Goal: Task Accomplishment & Management: Manage account settings

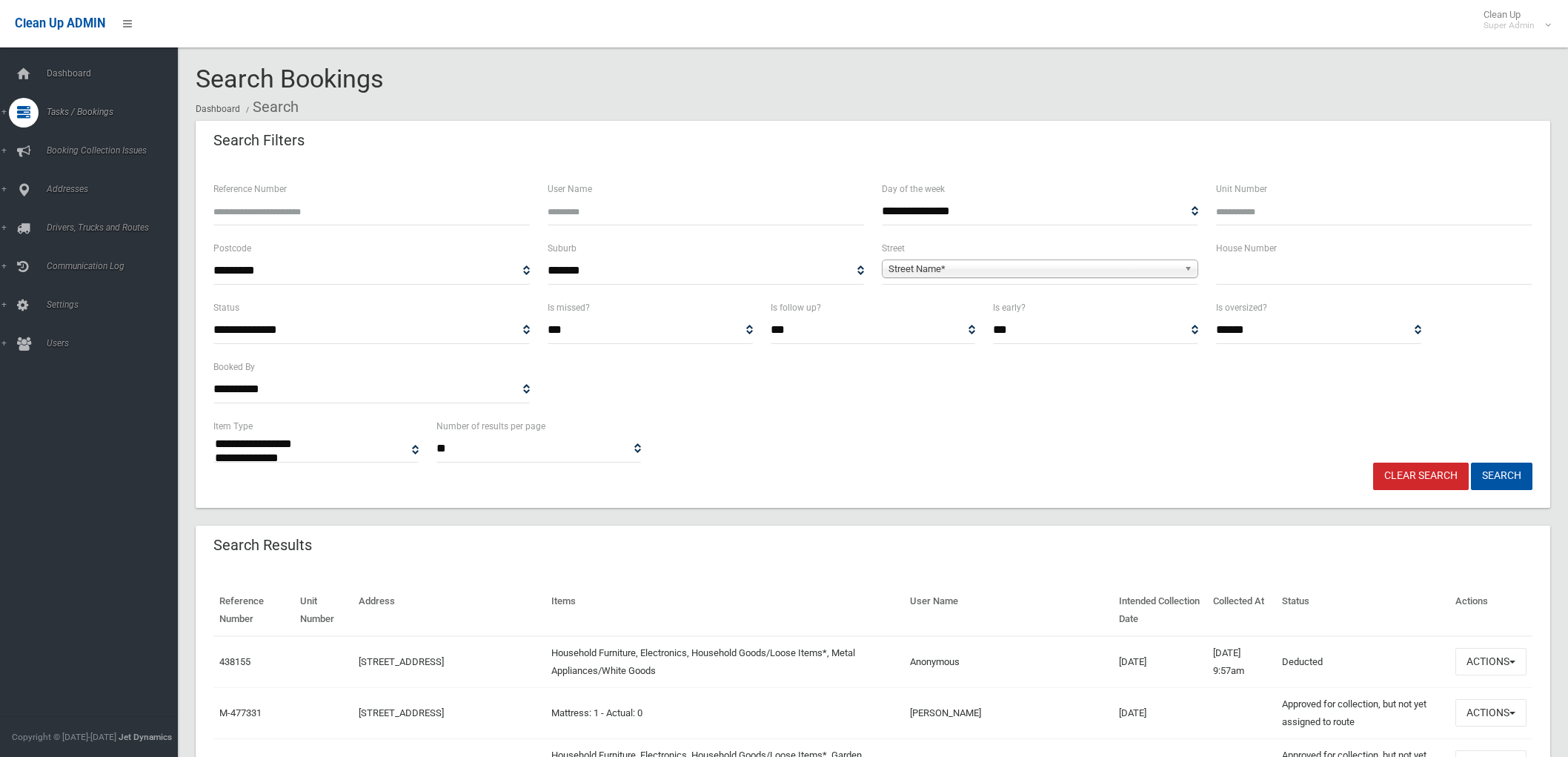
select select
click at [279, 216] on input "Reference Number" at bounding box center [371, 212] width 316 height 28
type input "******"
click at [1471, 463] on button "Search" at bounding box center [1502, 477] width 62 height 28
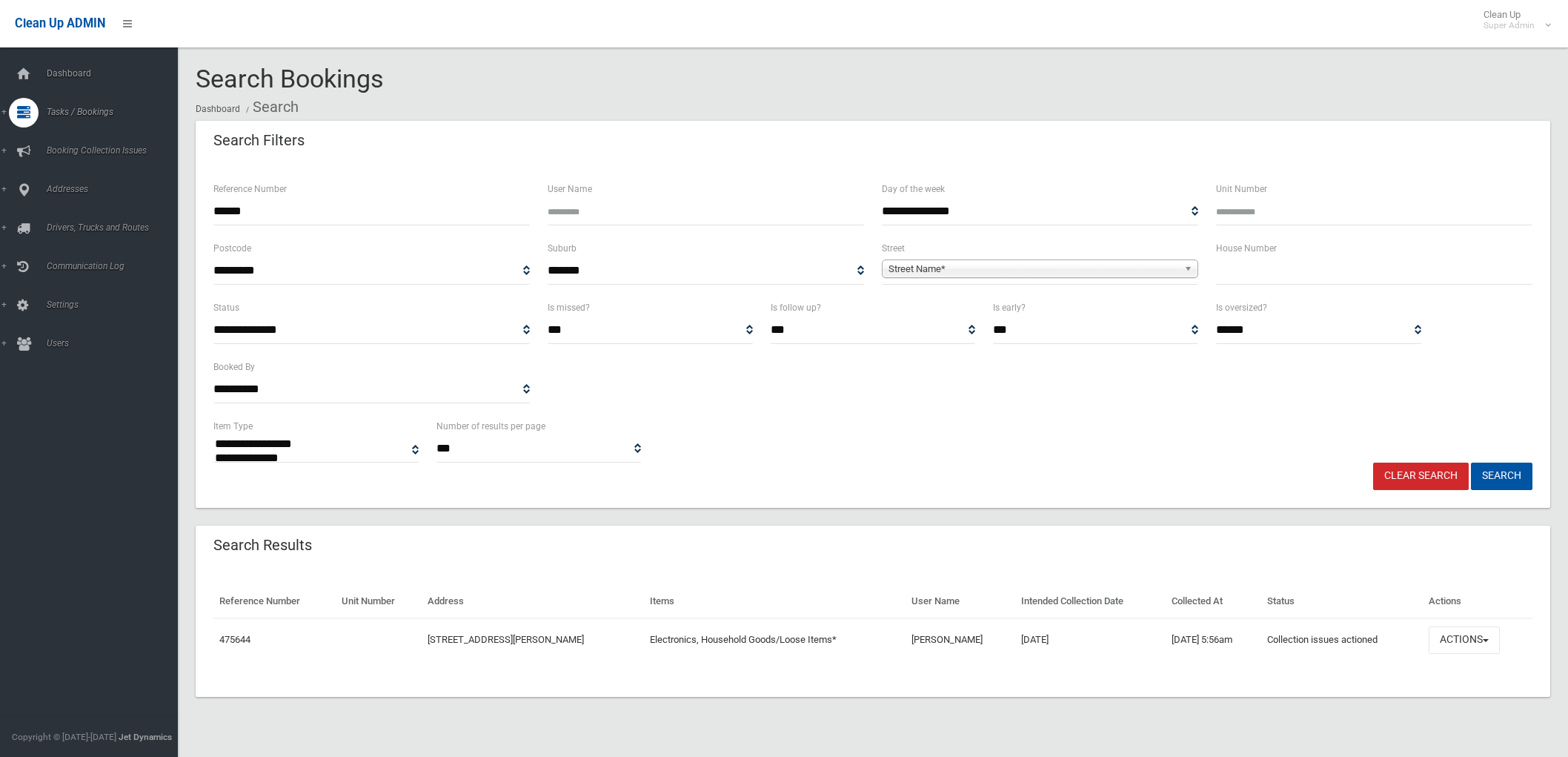
select select
drag, startPoint x: 1456, startPoint y: 635, endPoint x: 1455, endPoint y: 628, distance: 7.1
click at [1455, 628] on button "Actions" at bounding box center [1464, 640] width 71 height 28
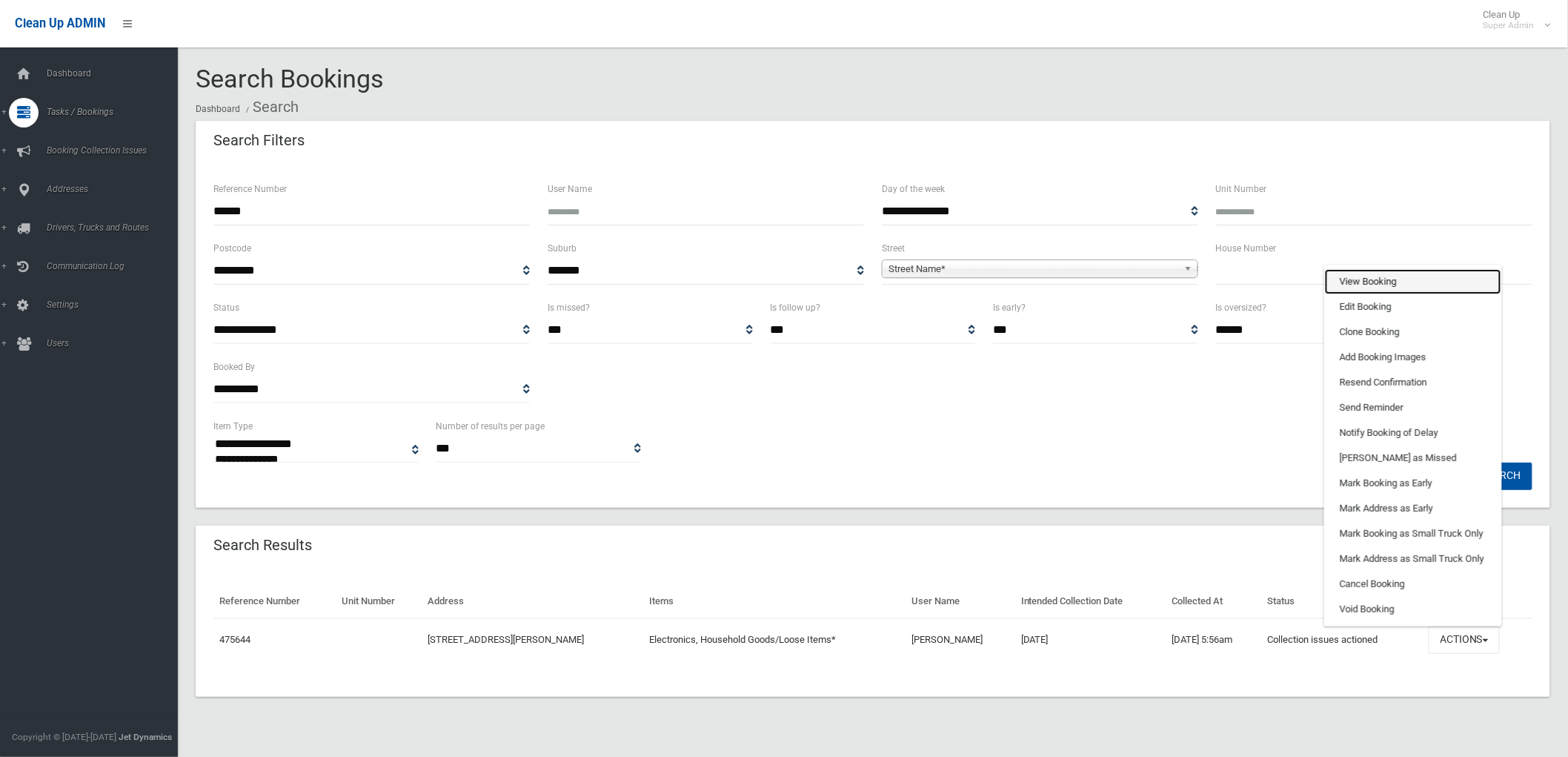
click at [1354, 281] on link "View Booking" at bounding box center [1412, 281] width 176 height 25
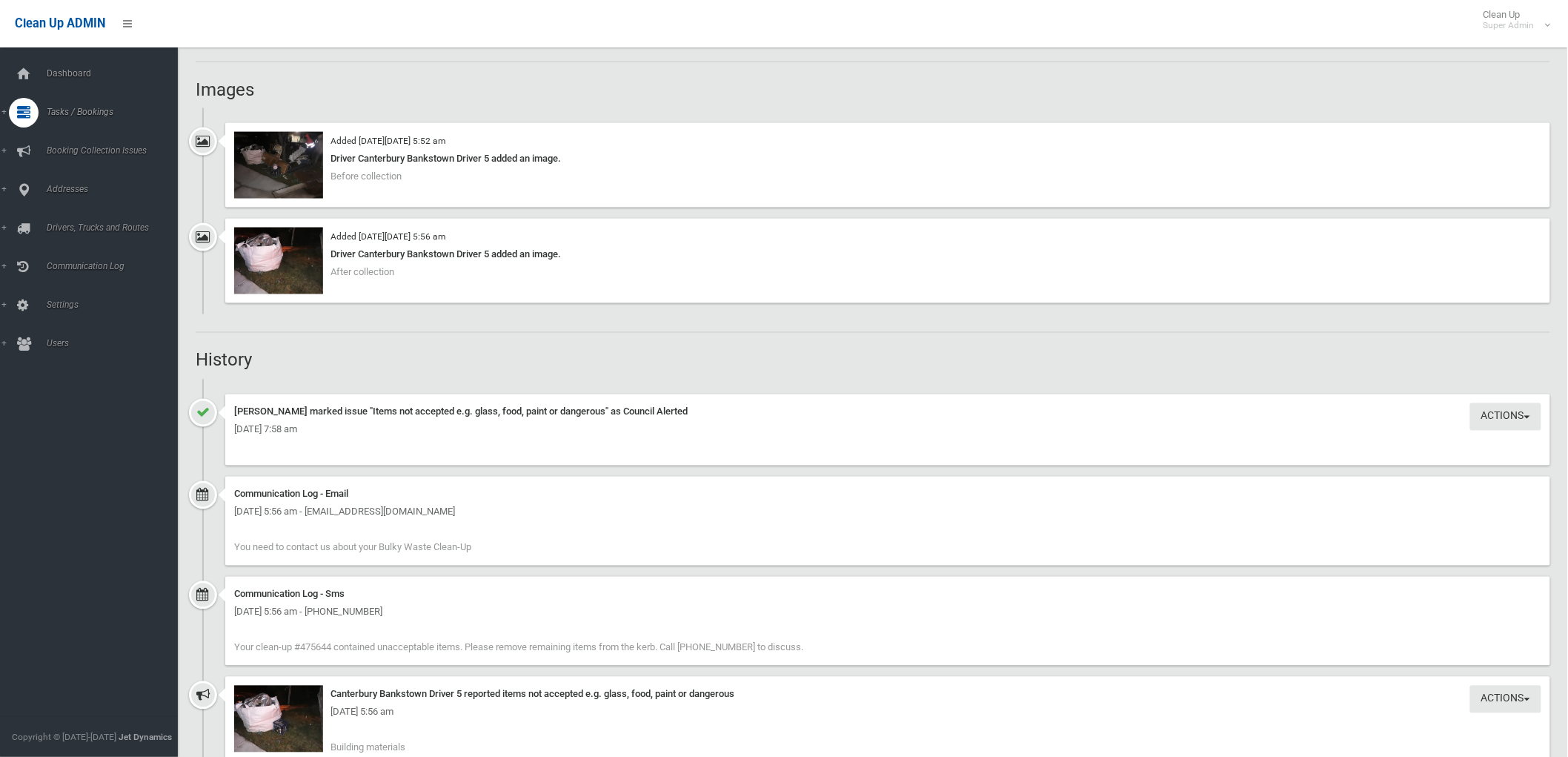
scroll to position [682, 0]
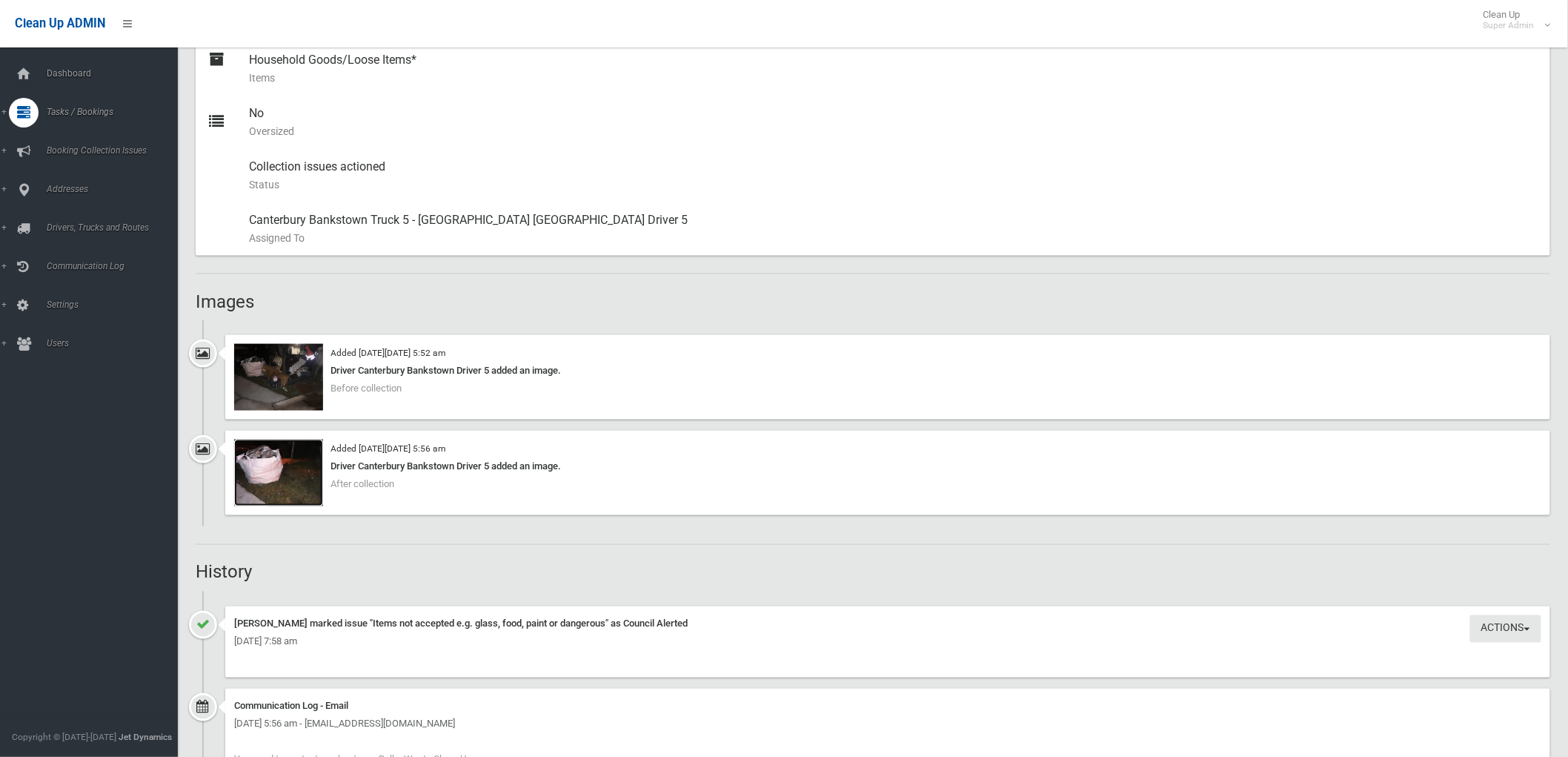
click at [286, 456] on img at bounding box center [278, 473] width 88 height 66
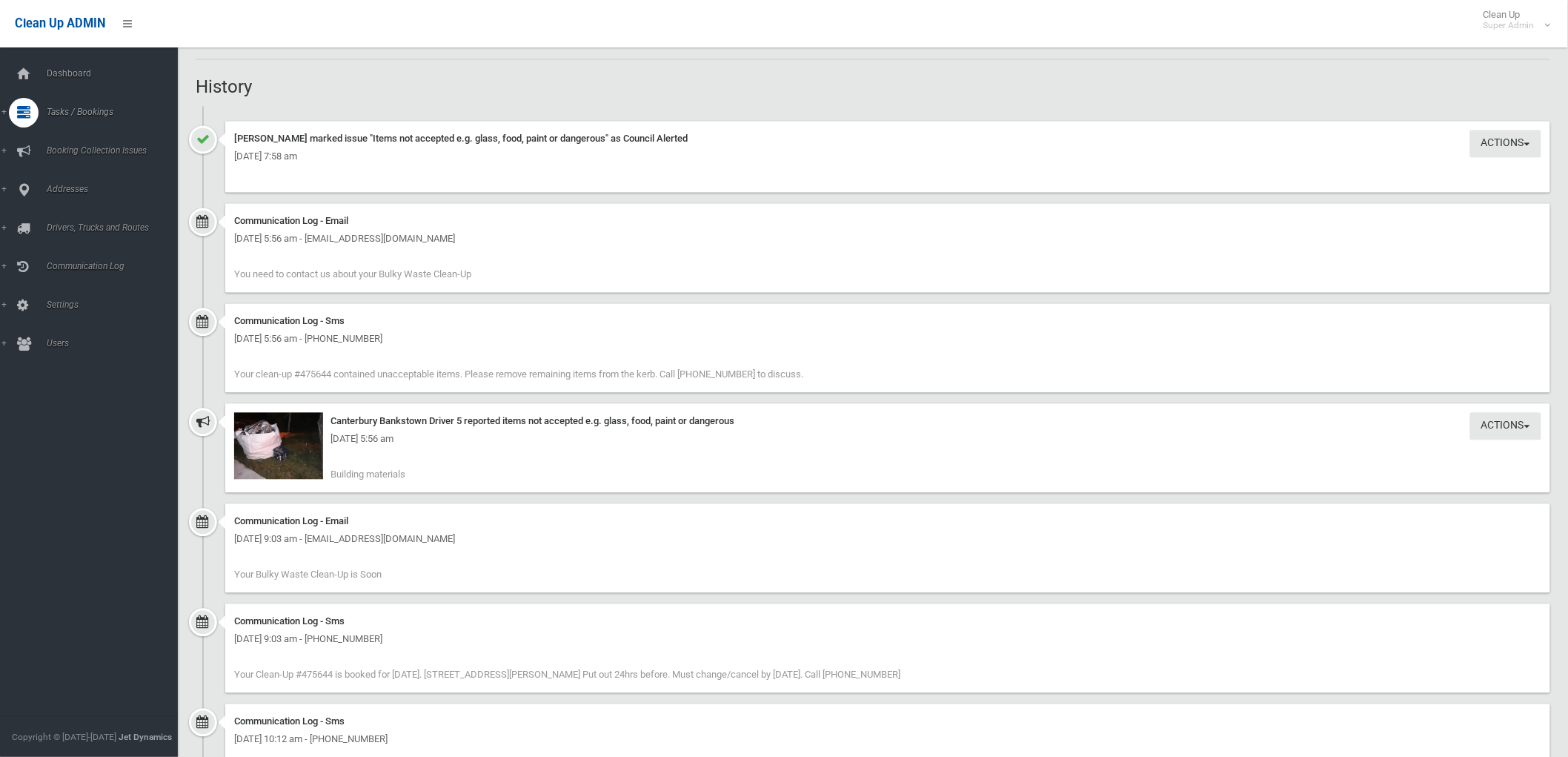
scroll to position [1340, 0]
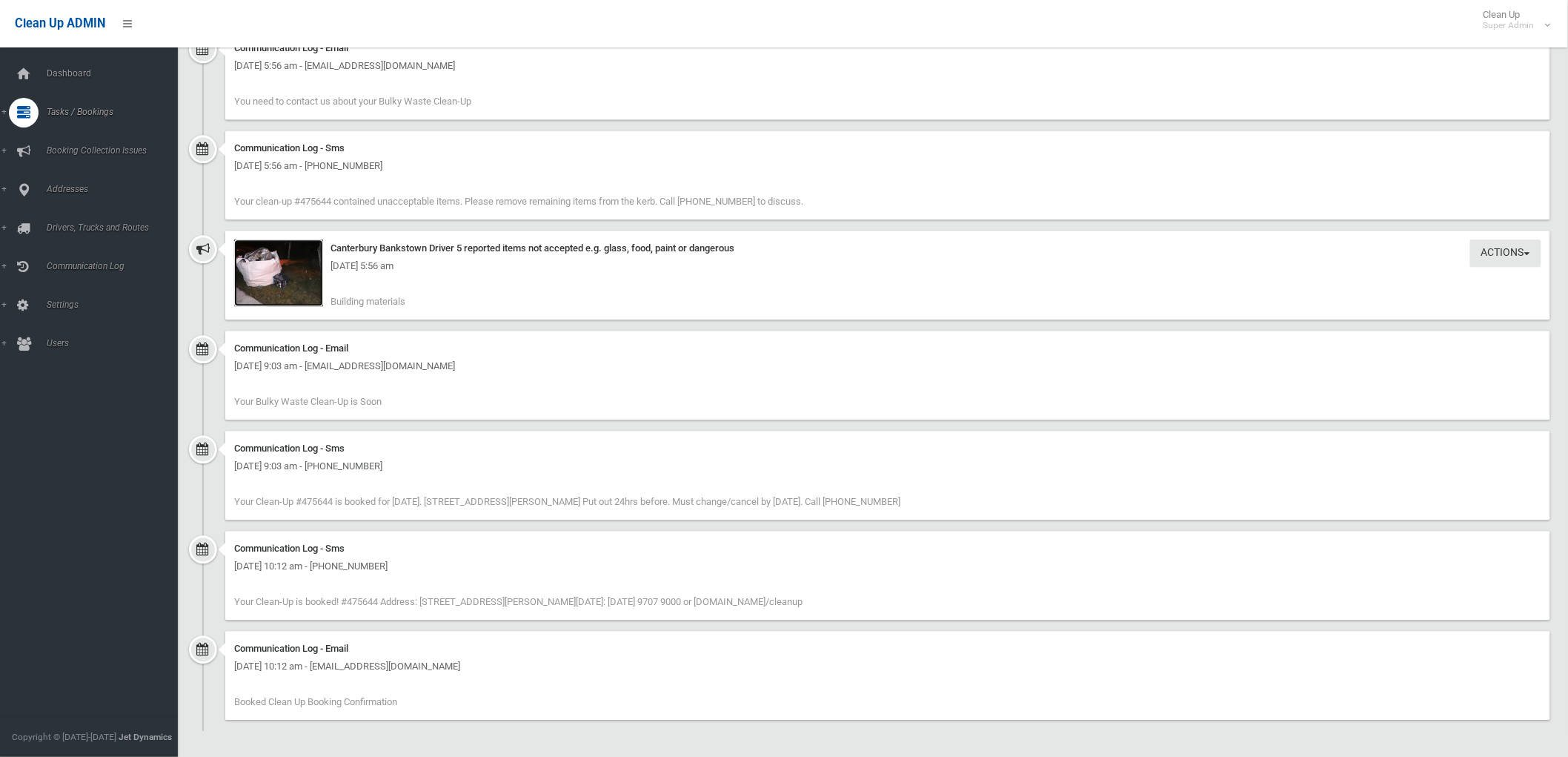
click at [301, 281] on img at bounding box center [278, 273] width 88 height 66
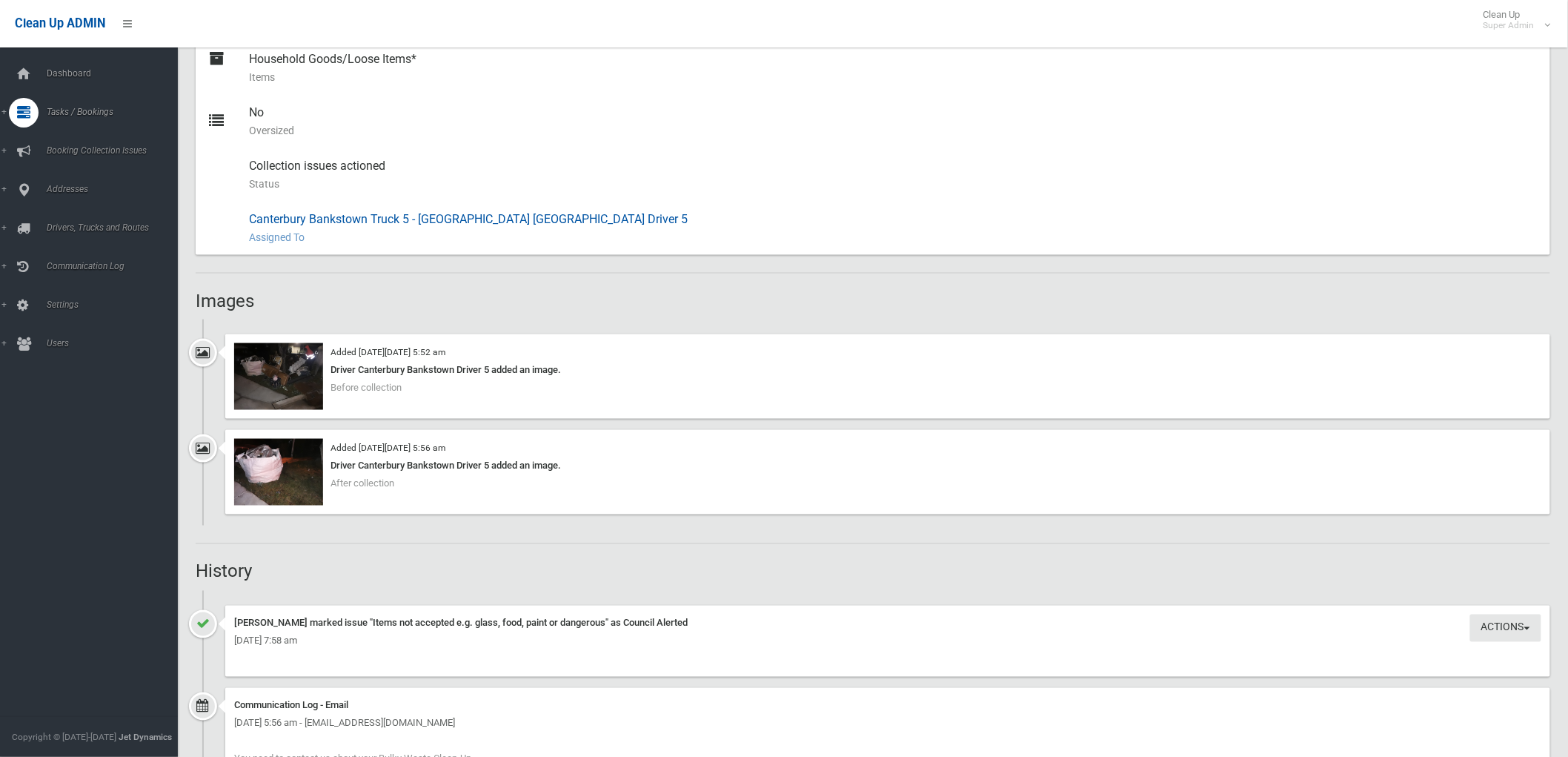
scroll to position [682, 0]
click at [287, 383] on img at bounding box center [278, 377] width 88 height 66
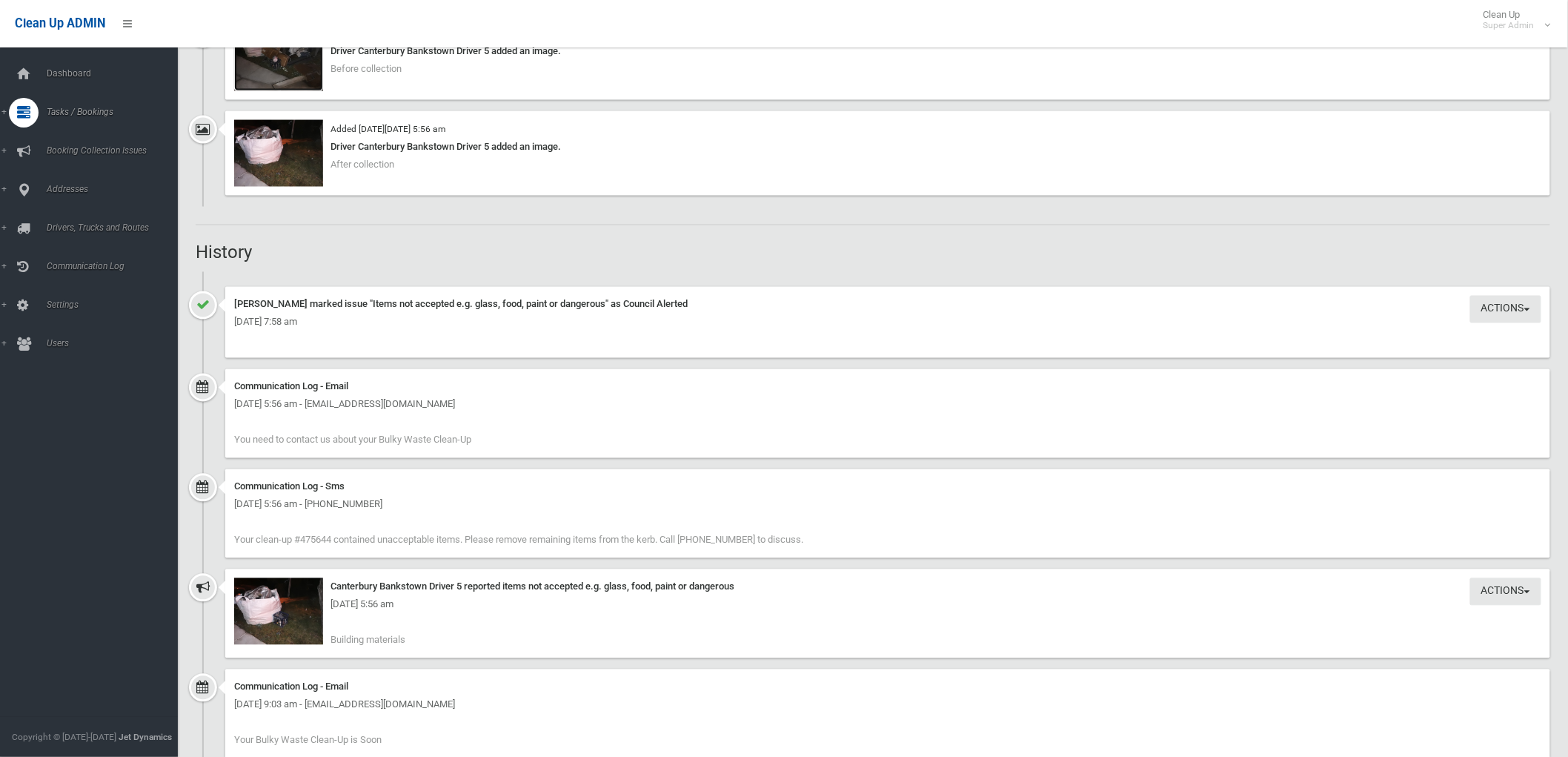
scroll to position [764, 0]
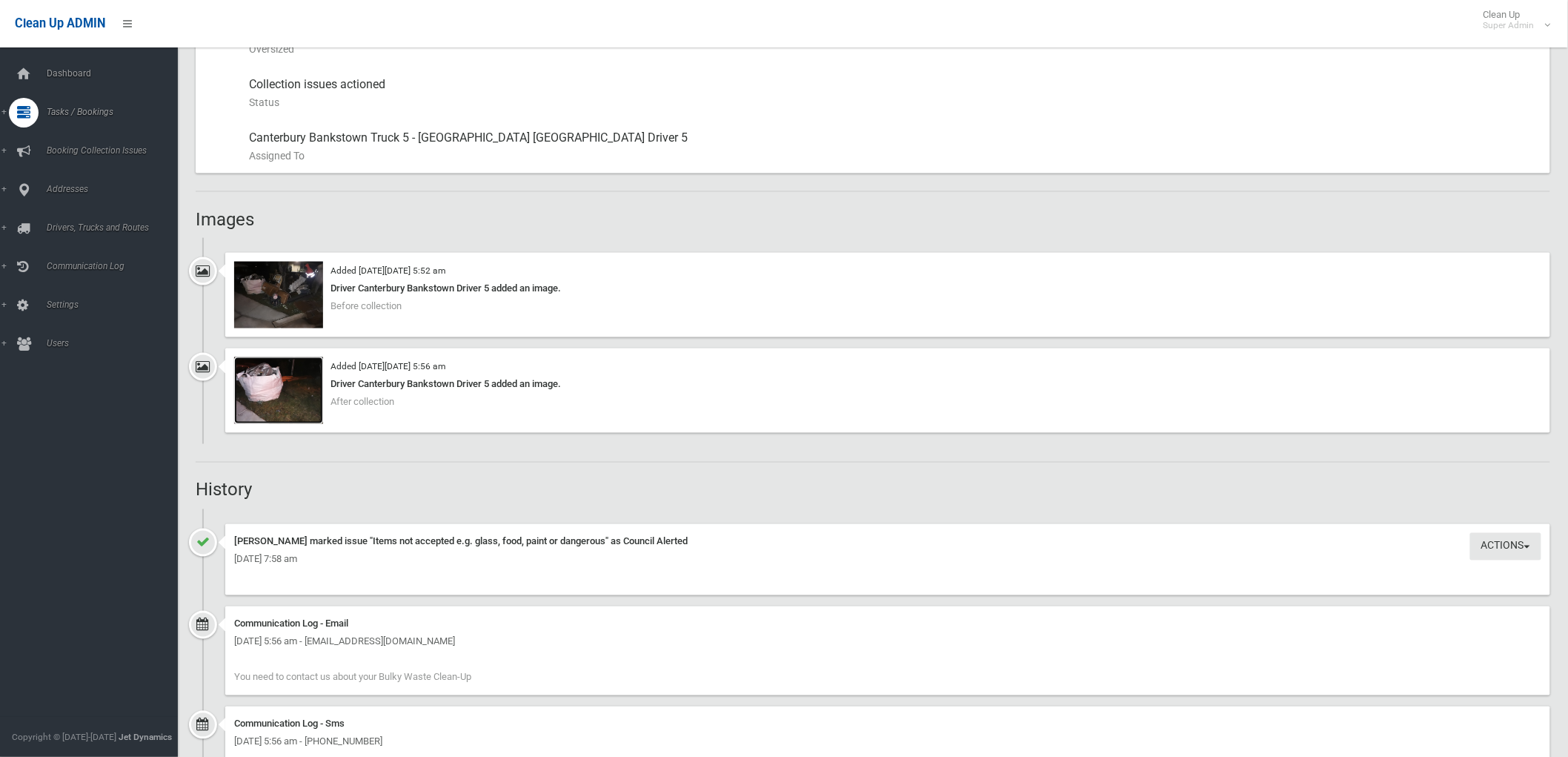
click at [267, 395] on img at bounding box center [278, 390] width 88 height 66
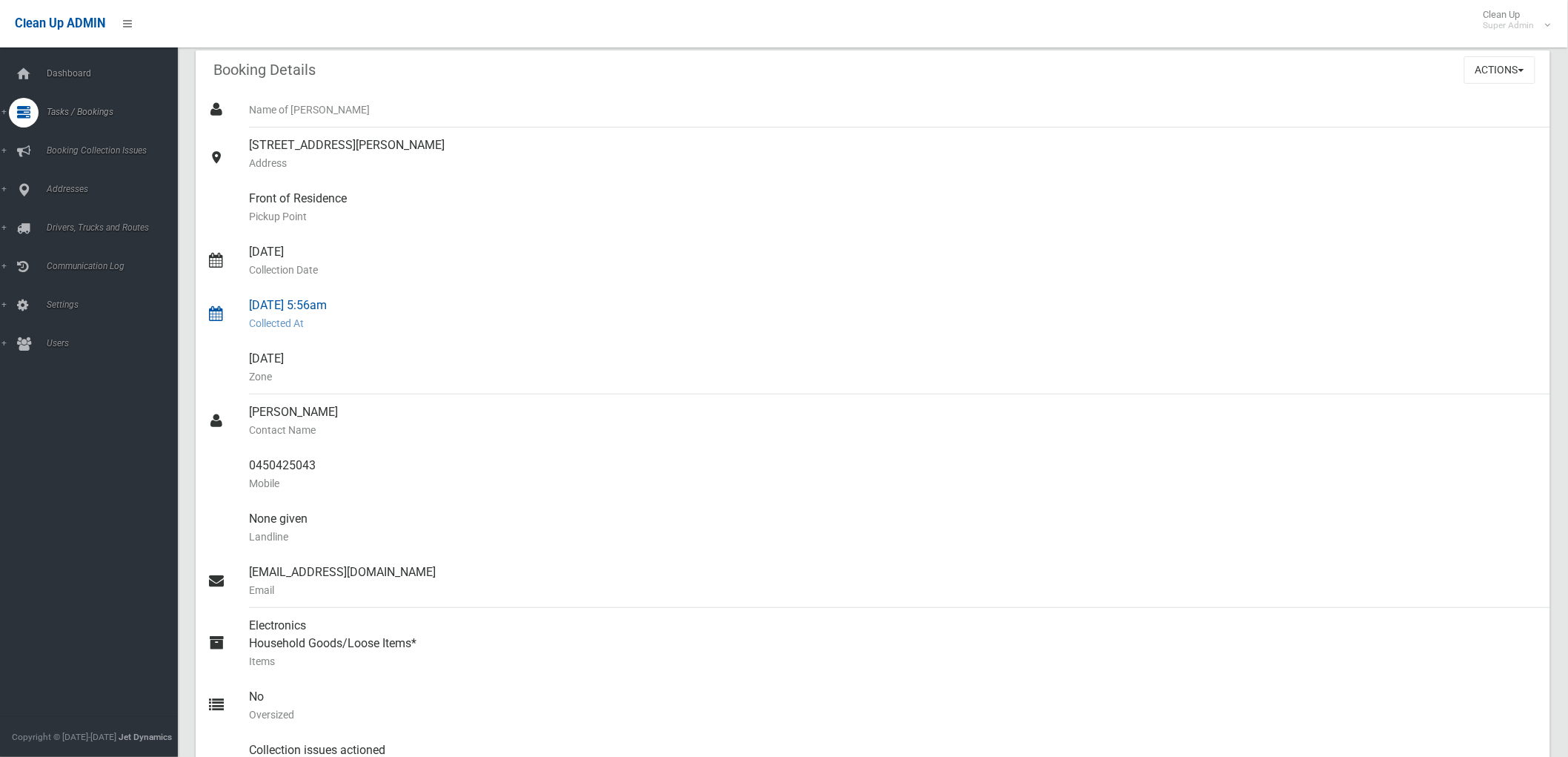
scroll to position [0, 0]
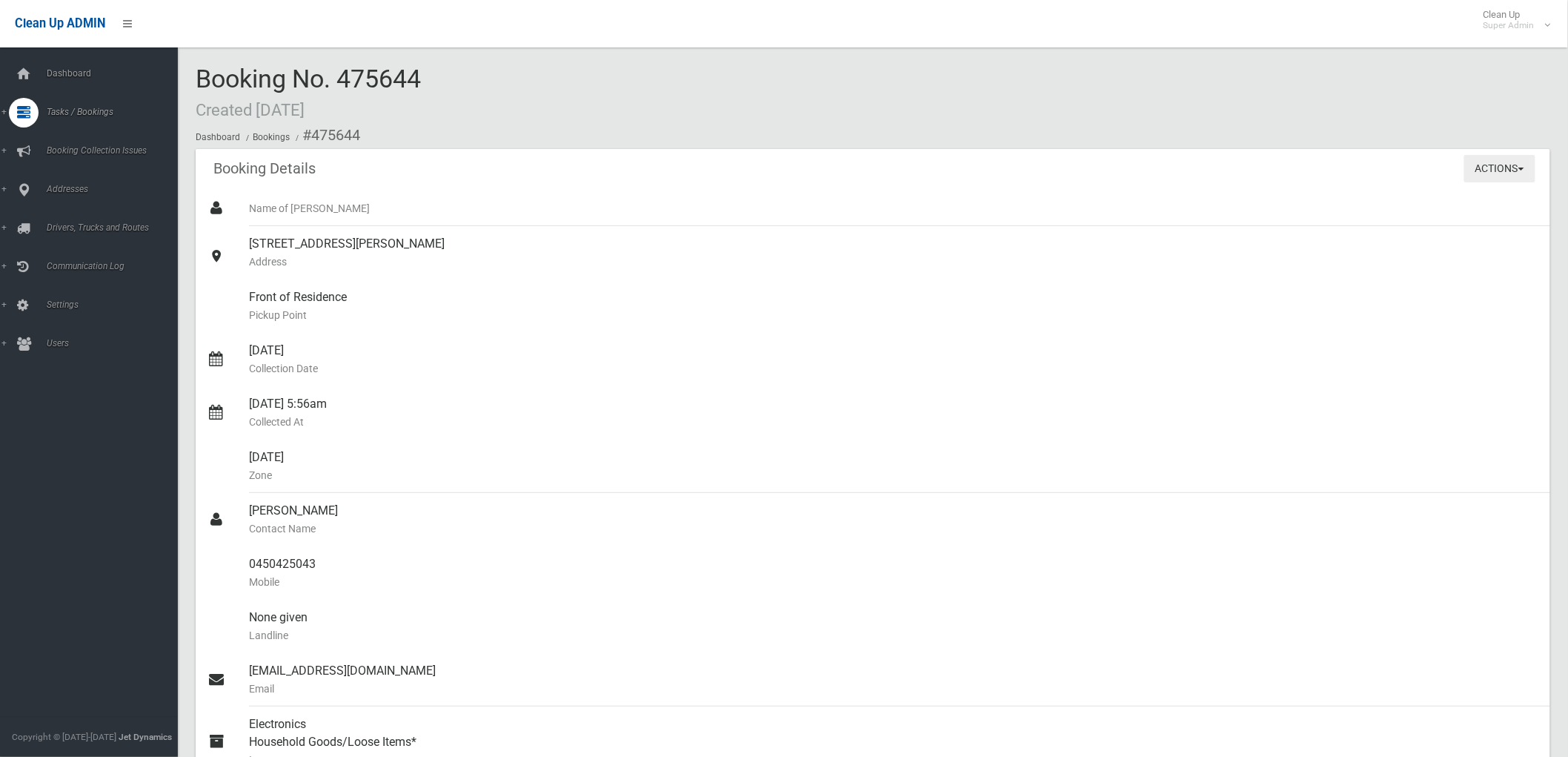
click at [1497, 157] on button "Actions" at bounding box center [1499, 169] width 71 height 28
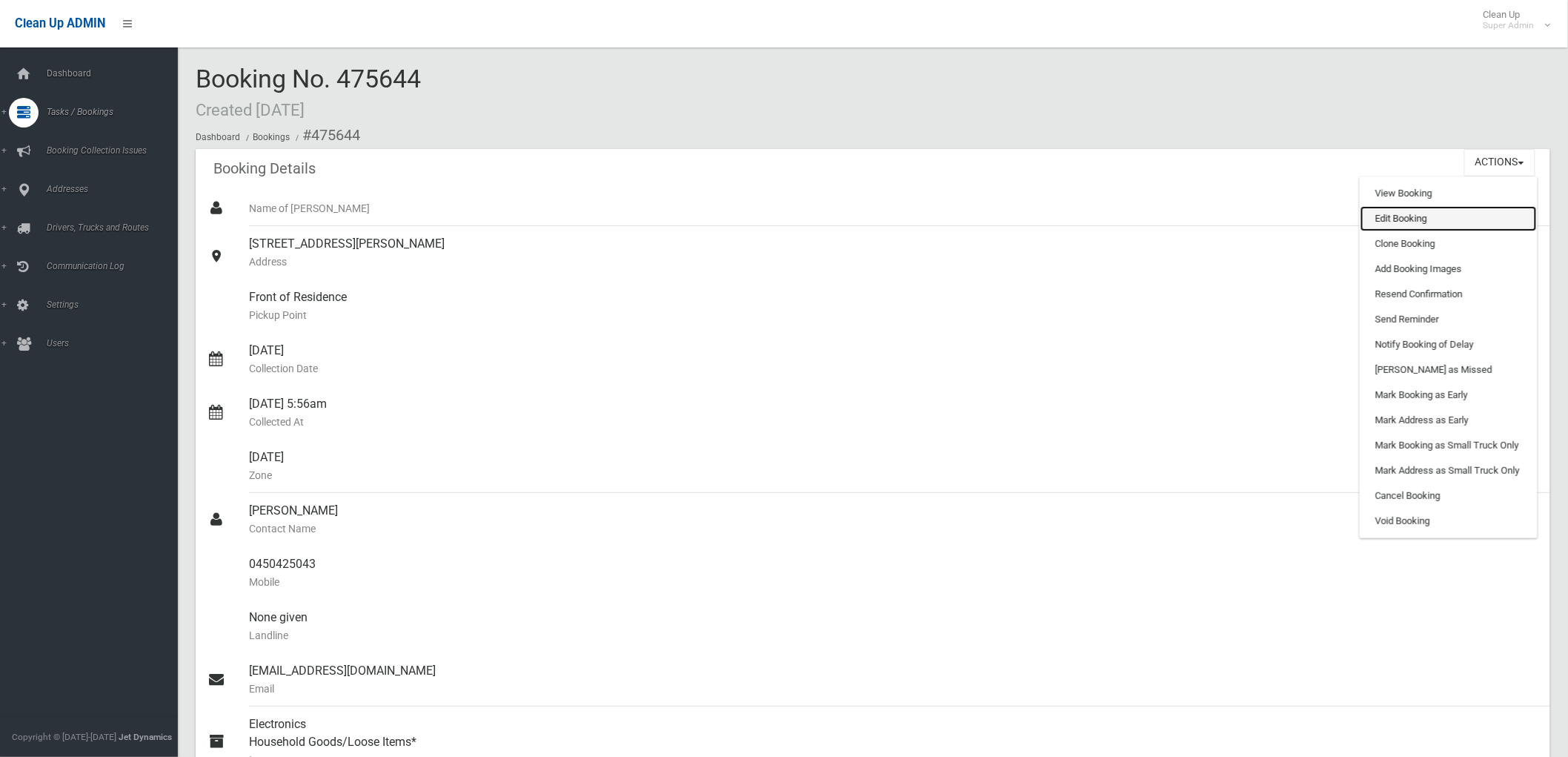
click at [1394, 211] on link "Edit Booking" at bounding box center [1448, 218] width 176 height 25
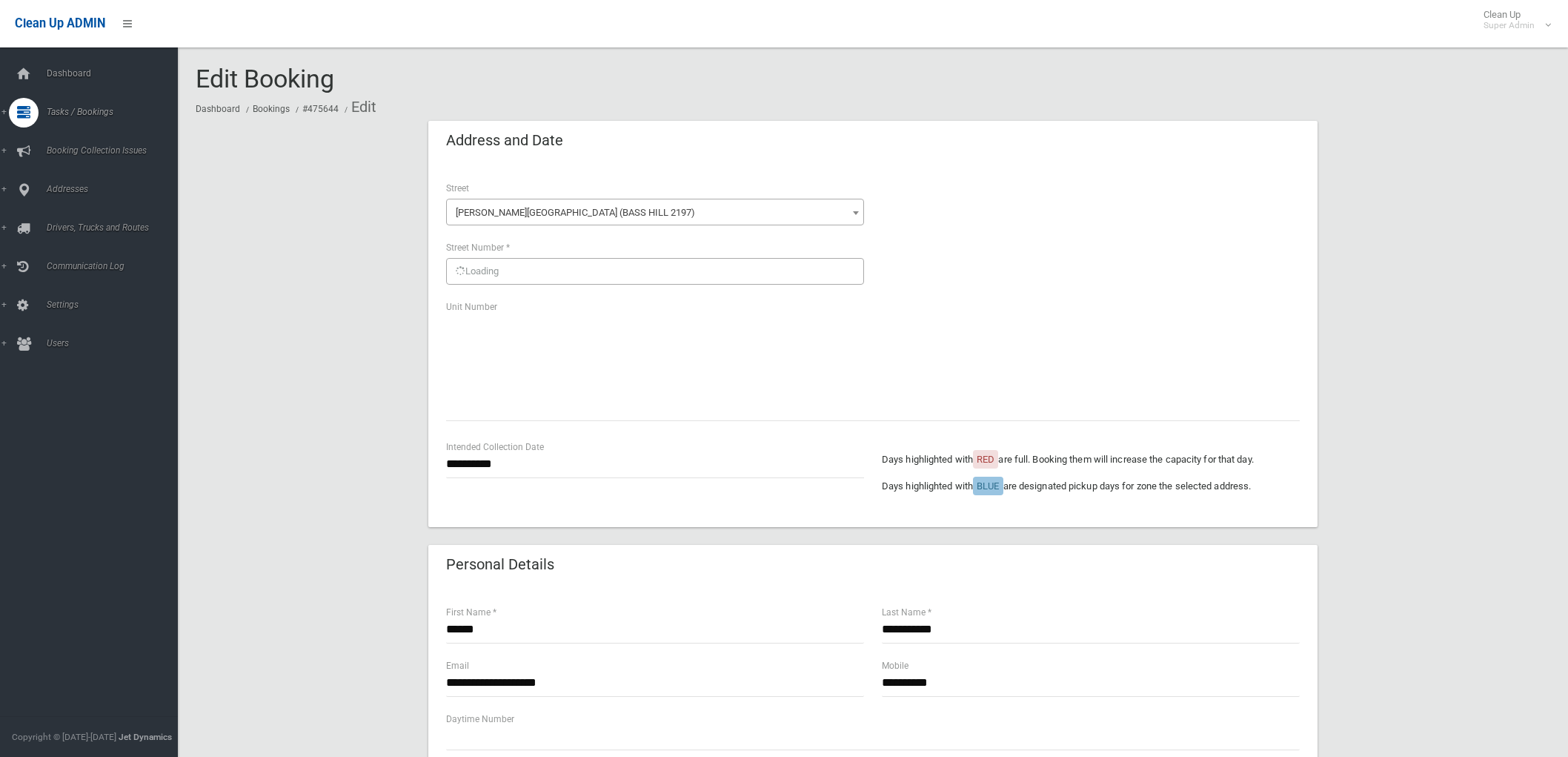
scroll to position [702, 0]
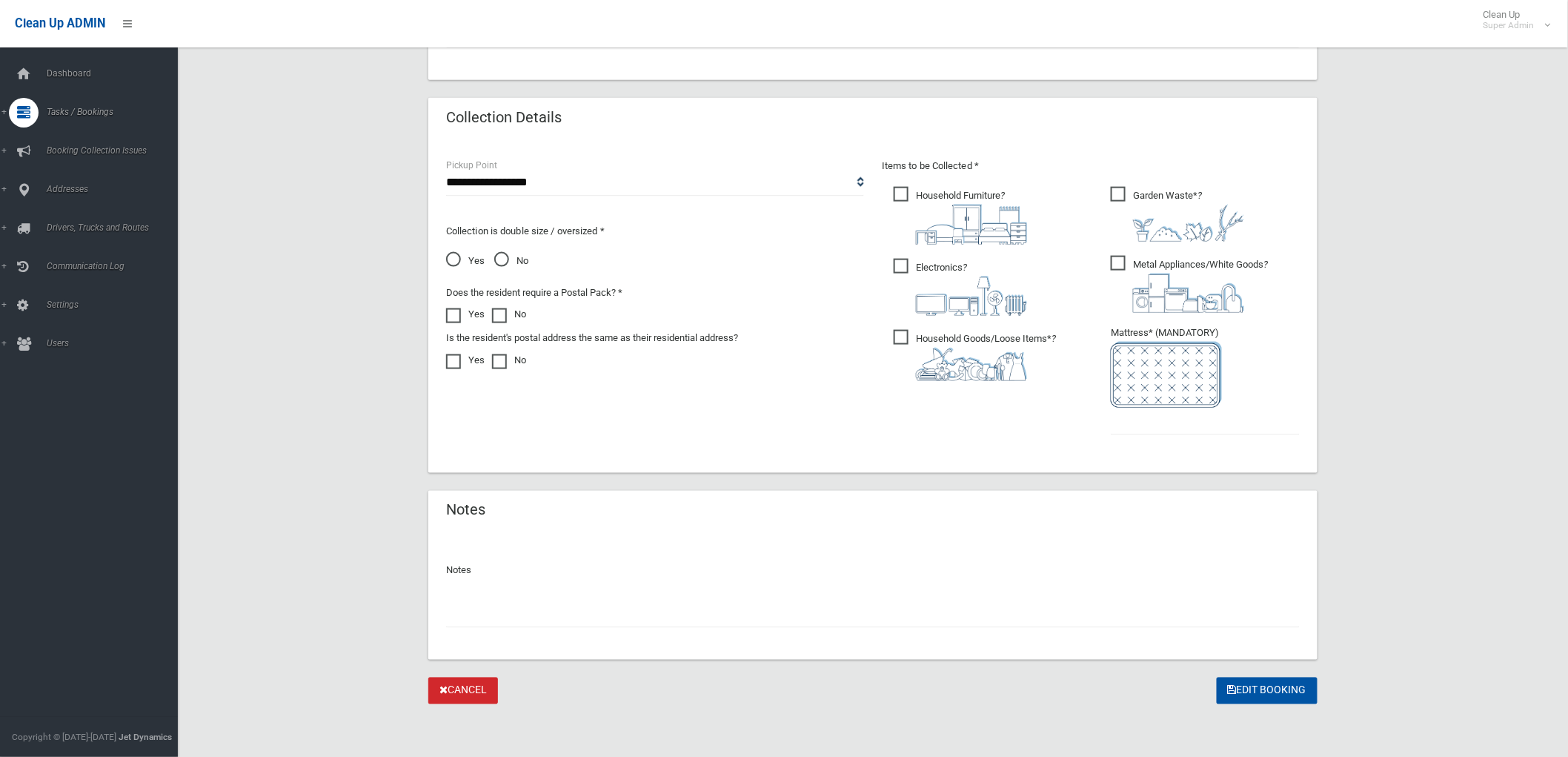
click at [572, 616] on input "text" at bounding box center [873, 614] width 854 height 28
type input "*"
type input "*******"
